Goal: Information Seeking & Learning: Check status

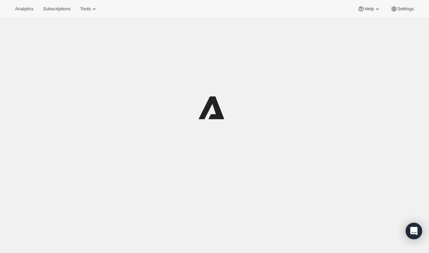
scroll to position [18, 0]
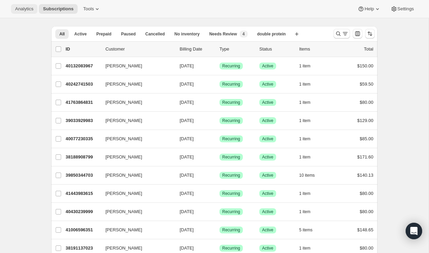
click at [23, 6] on span "Analytics" at bounding box center [24, 8] width 18 height 5
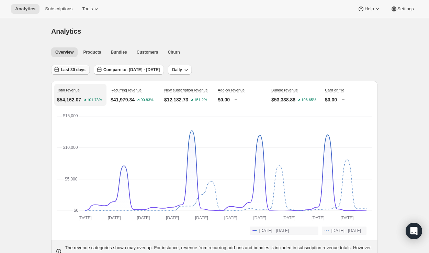
click at [70, 72] on span "Last 30 days" at bounding box center [73, 69] width 25 height 5
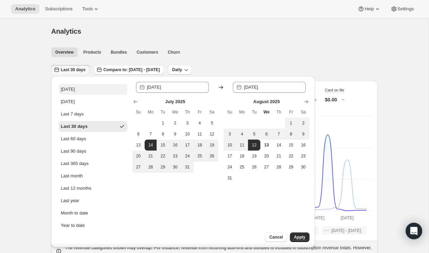
click at [61, 92] on div "[DATE]" at bounding box center [68, 89] width 14 height 7
type input "[DATE]"
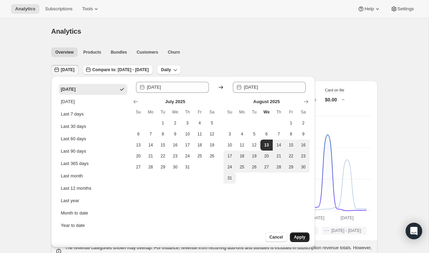
click at [299, 236] on span "Apply" at bounding box center [299, 236] width 11 height 5
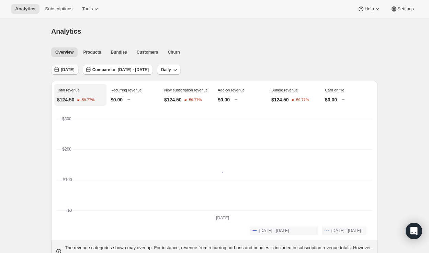
click at [69, 72] on button "[DATE]" at bounding box center [64, 70] width 27 height 10
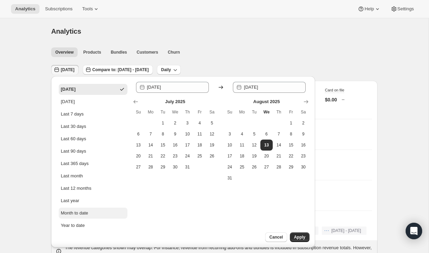
click at [91, 211] on button "Month to date" at bounding box center [93, 212] width 69 height 11
type input "[DATE]"
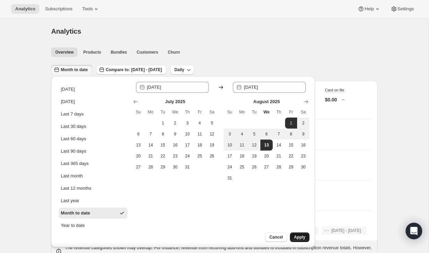
click at [295, 232] on button "Apply" at bounding box center [300, 237] width 20 height 10
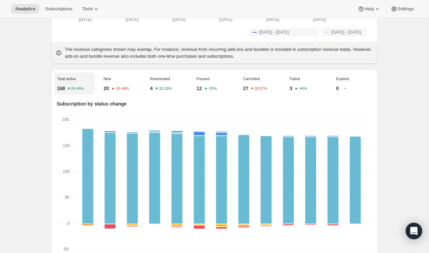
scroll to position [186, 0]
